Goal: Find contact information: Find contact information

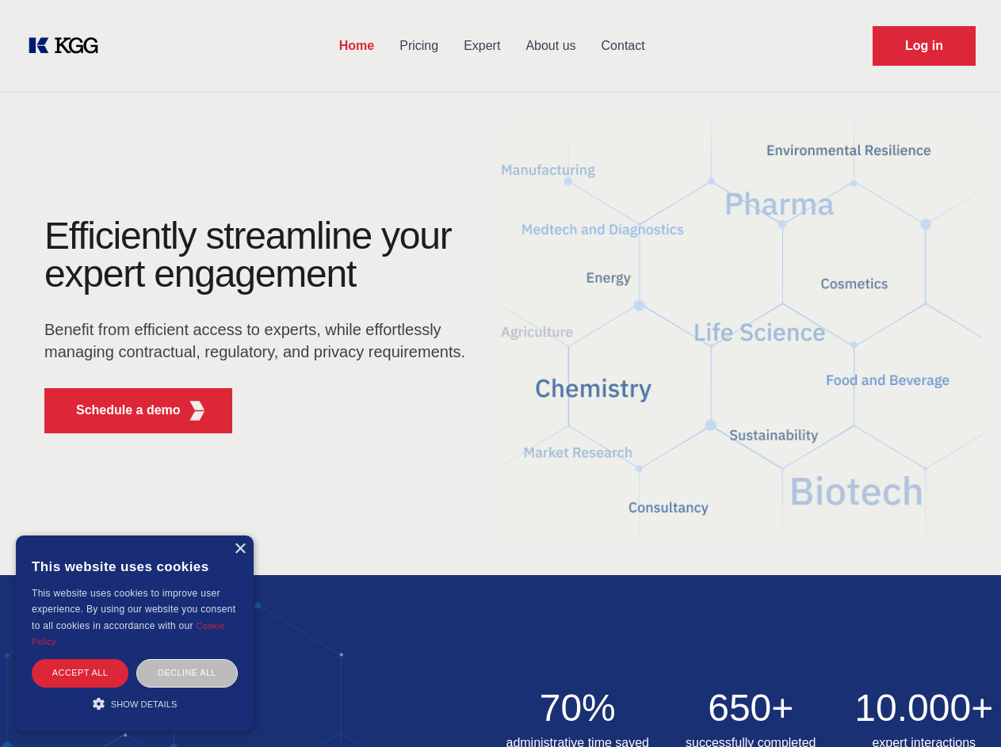
click at [500, 373] on div "Efficiently streamline your expert engagement Benefit from efficient access to …" at bounding box center [260, 331] width 482 height 229
click at [119, 411] on p "Schedule a demo" at bounding box center [128, 410] width 105 height 19
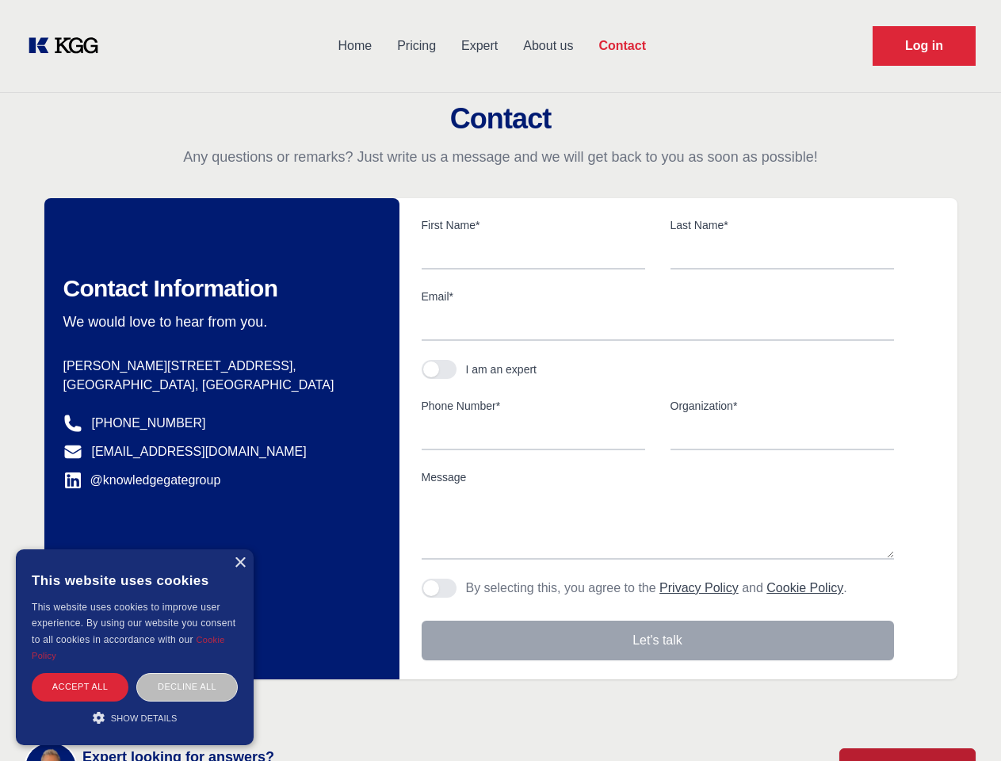
click at [239, 549] on div "× This website uses cookies This website uses cookies to improve user experienc…" at bounding box center [135, 647] width 238 height 196
click at [80, 673] on div "Accept all" at bounding box center [80, 687] width 97 height 28
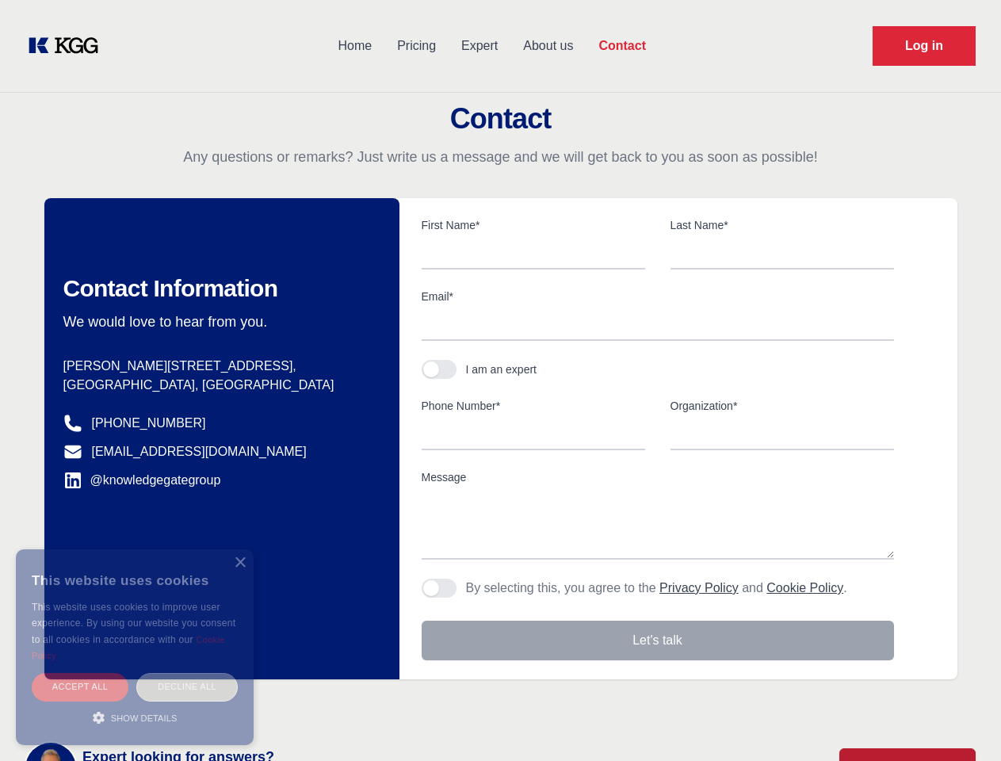
click at [187, 673] on body "Home Pricing Expert About us Contact Log in Contact Any questions or remarks? J…" at bounding box center [500, 696] width 1001 height 1393
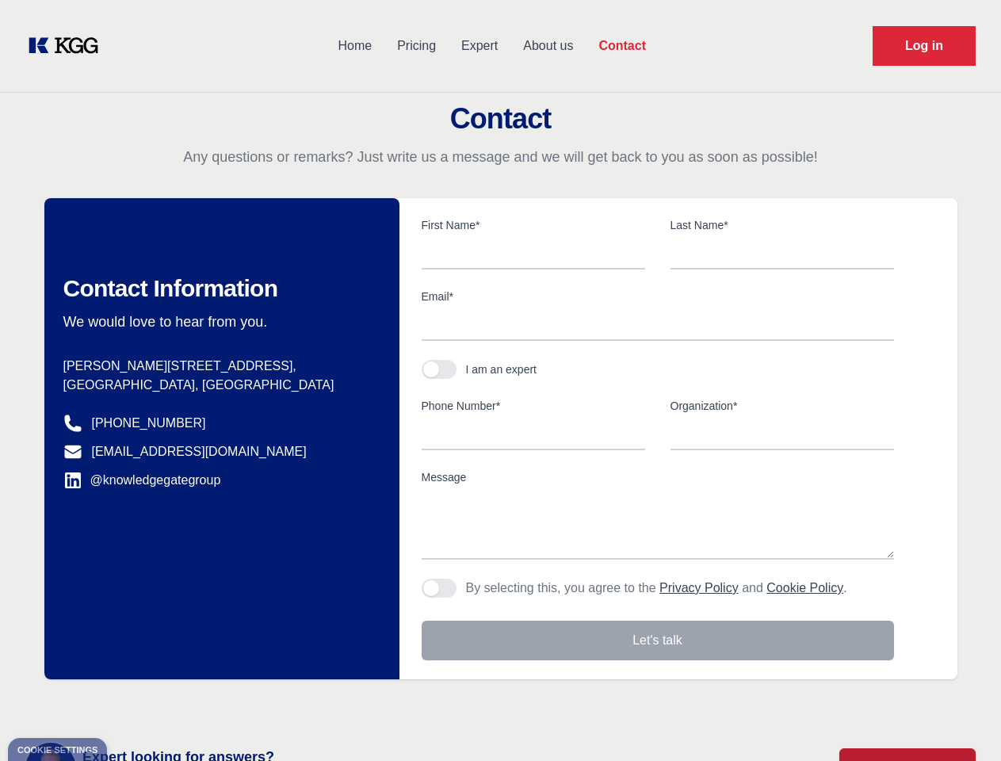
click at [135, 704] on main "Contact Any questions or remarks? Just write us a message and we will get back …" at bounding box center [500, 412] width 1001 height 825
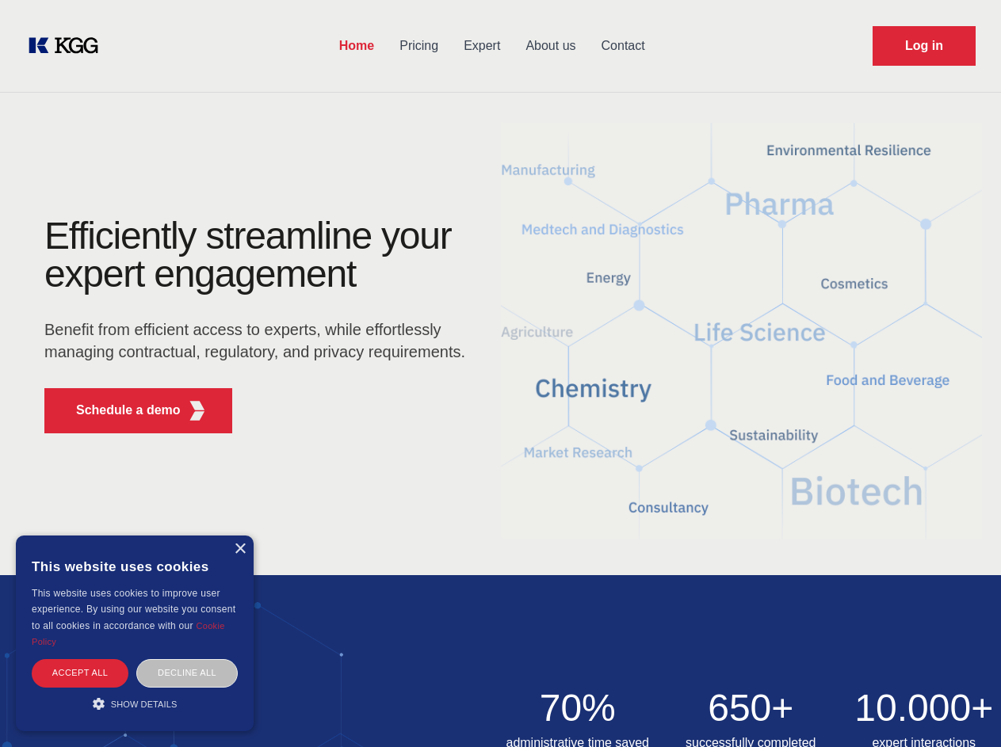
click at [500, 373] on div "Efficiently streamline your expert engagement Benefit from efficient access to …" at bounding box center [260, 331] width 482 height 229
click at [119, 411] on p "Schedule a demo" at bounding box center [128, 410] width 105 height 19
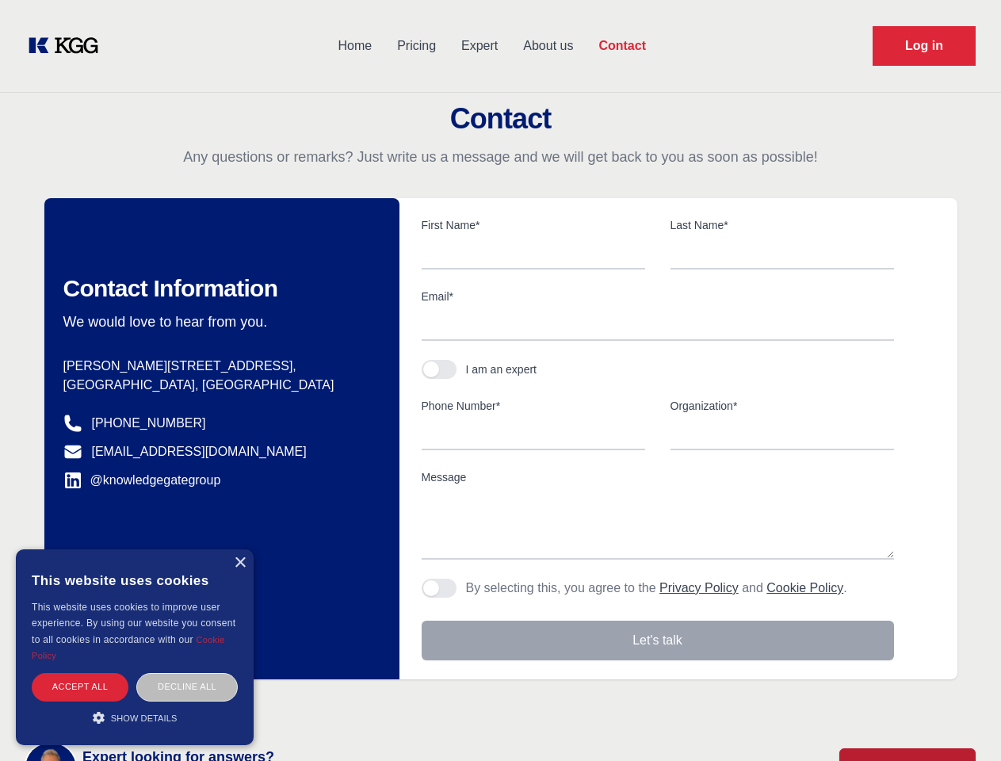
click at [239, 549] on div "× This website uses cookies This website uses cookies to improve user experienc…" at bounding box center [135, 647] width 238 height 196
click at [80, 673] on div "Accept all" at bounding box center [80, 687] width 97 height 28
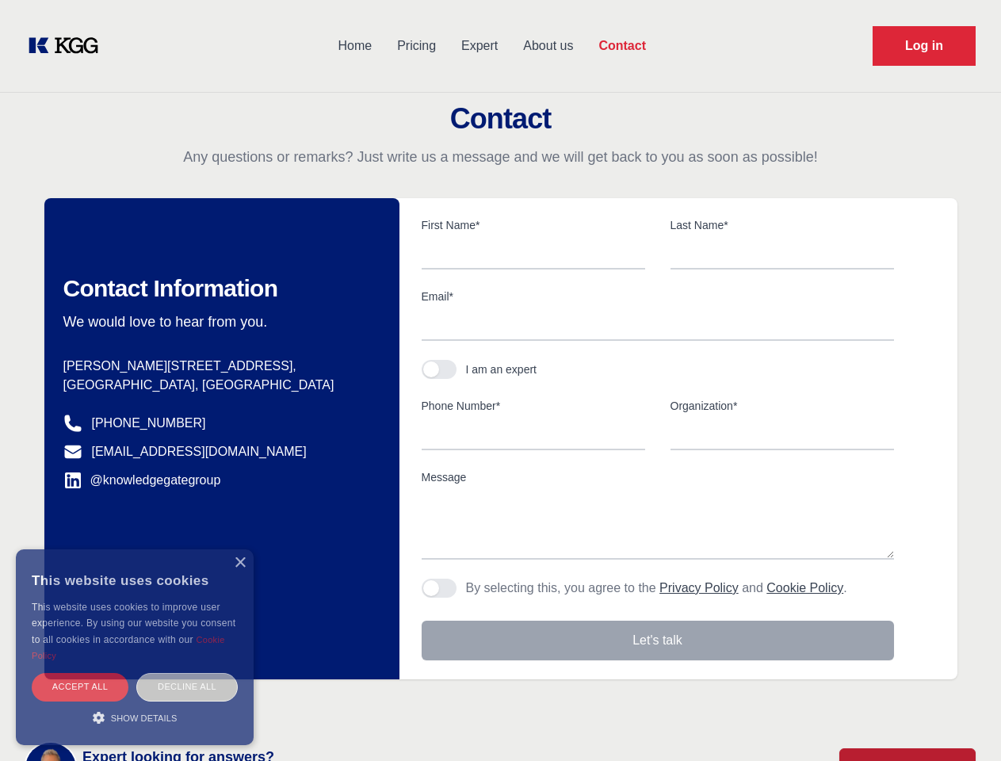
click at [187, 673] on body "Home Pricing Expert About us Contact Log in Contact Any questions or remarks? J…" at bounding box center [500, 696] width 1001 height 1393
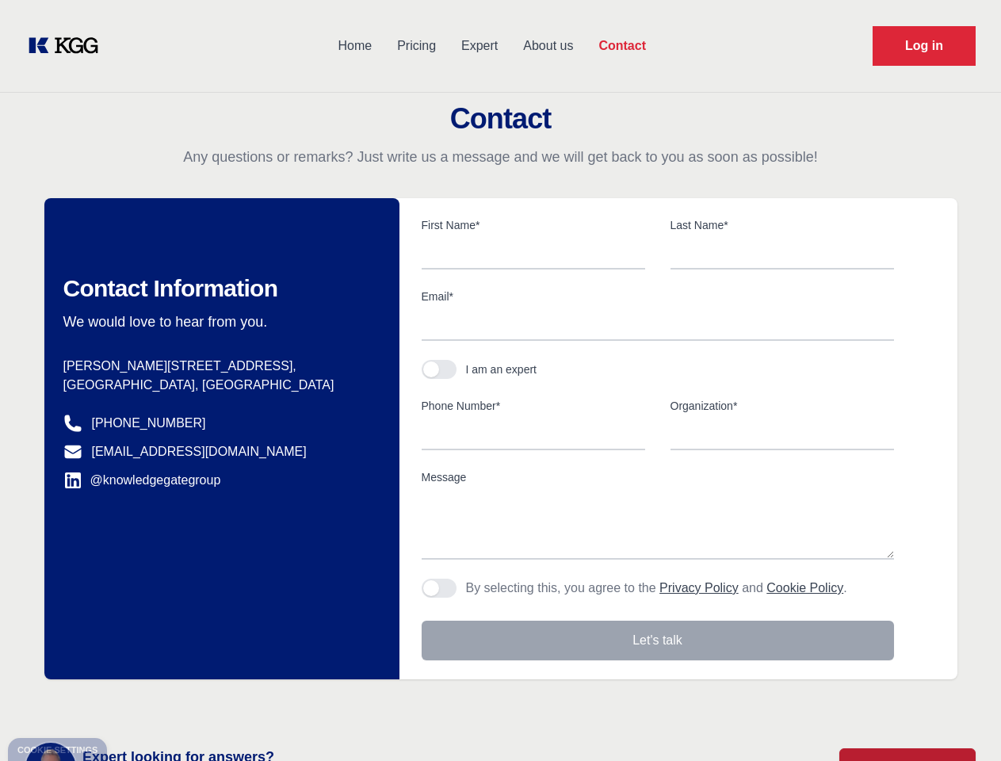
click at [135, 704] on main "Contact Any questions or remarks? Just write us a message and we will get back …" at bounding box center [500, 412] width 1001 height 825
